Goal: Check status: Check status

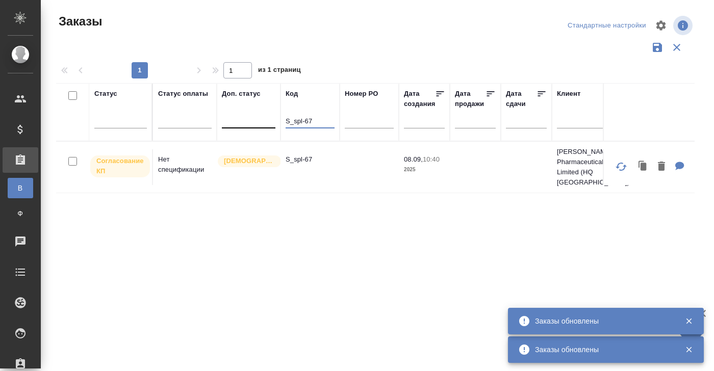
drag, startPoint x: 321, startPoint y: 122, endPoint x: 267, endPoint y: 122, distance: 54.5
paste input "RLB-1"
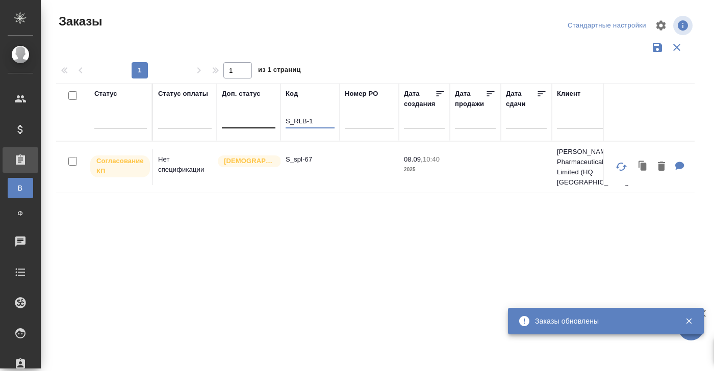
type input "S_RLB-1"
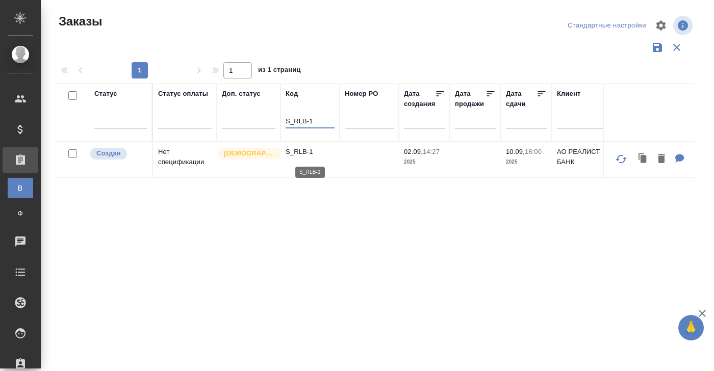
click at [296, 152] on p "S_RLB-1" at bounding box center [309, 152] width 49 height 10
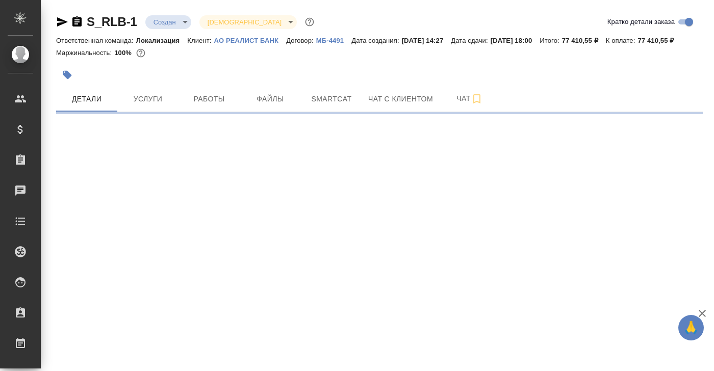
select select "RU"
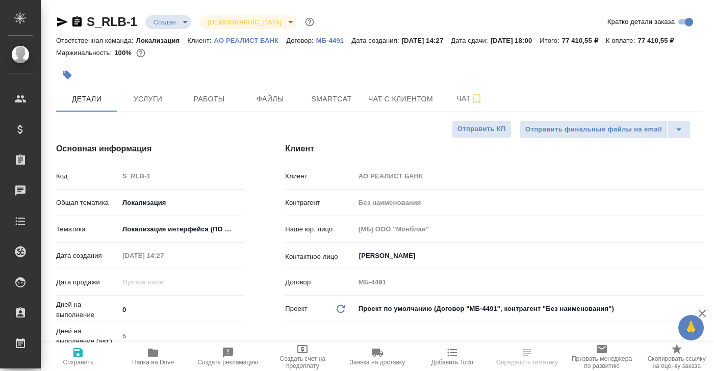
type textarea "x"
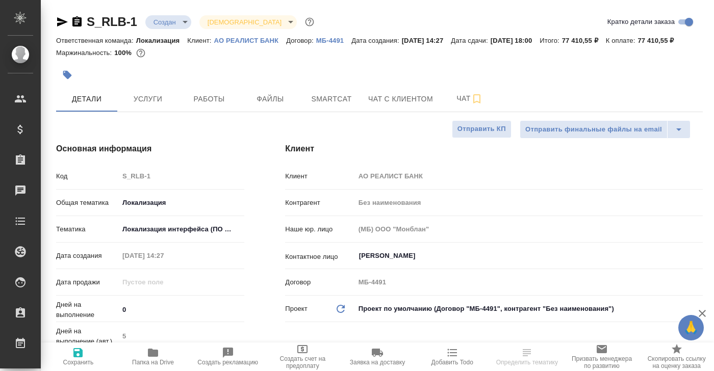
type textarea "x"
type input "[PERSON_NAME]"
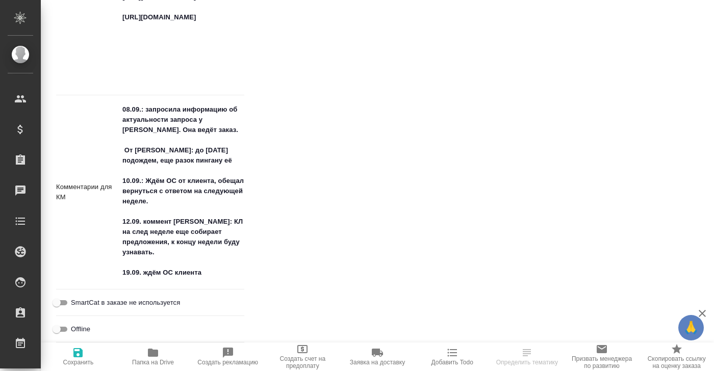
scroll to position [909, 0]
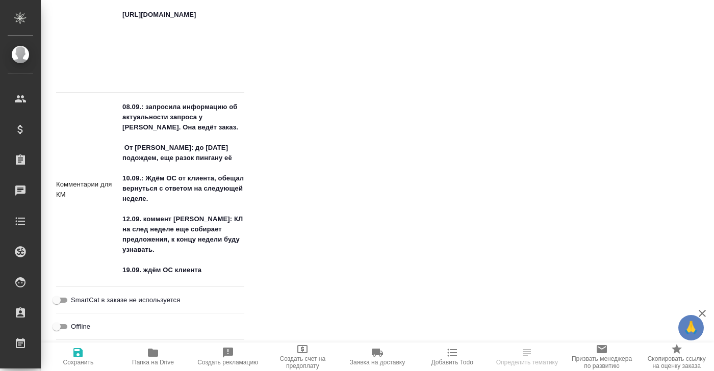
type textarea "x"
select select "RU"
type textarea "x"
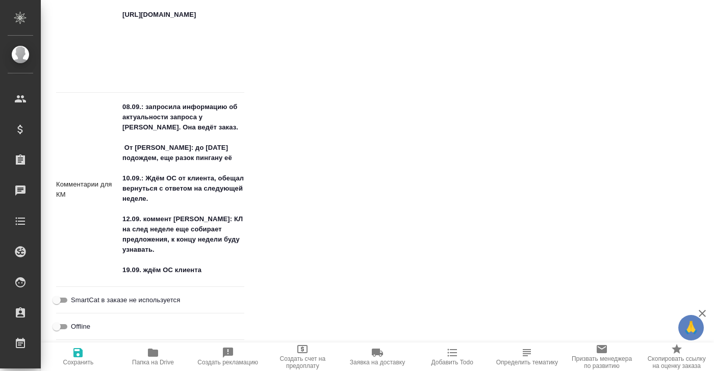
type textarea "x"
